Goal: Check status: Check status

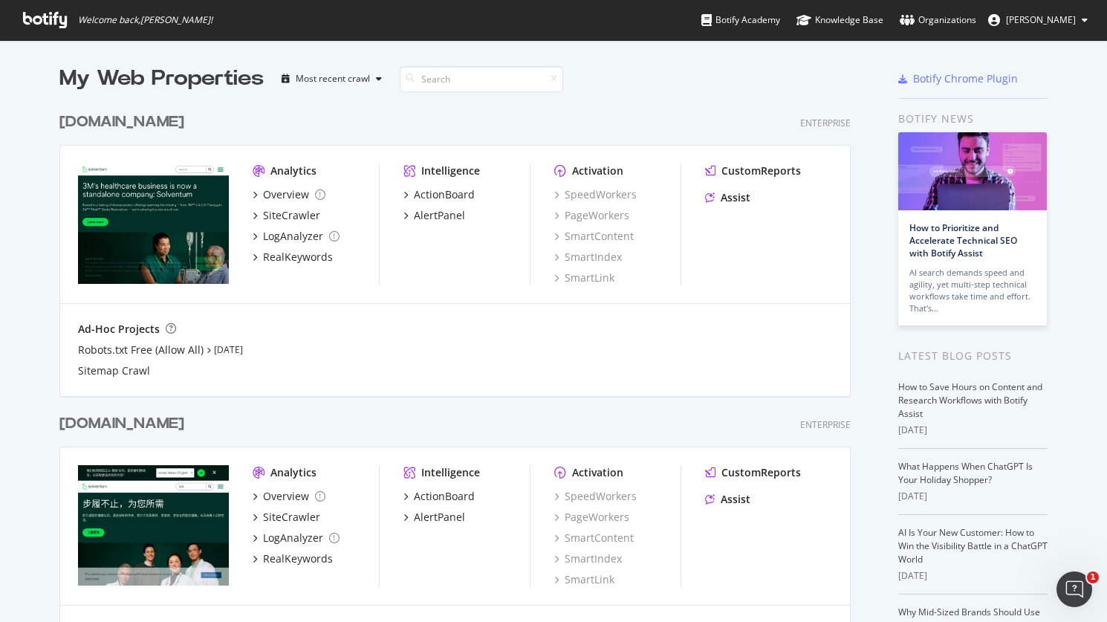
scroll to position [852, 792]
